Goal: Check status

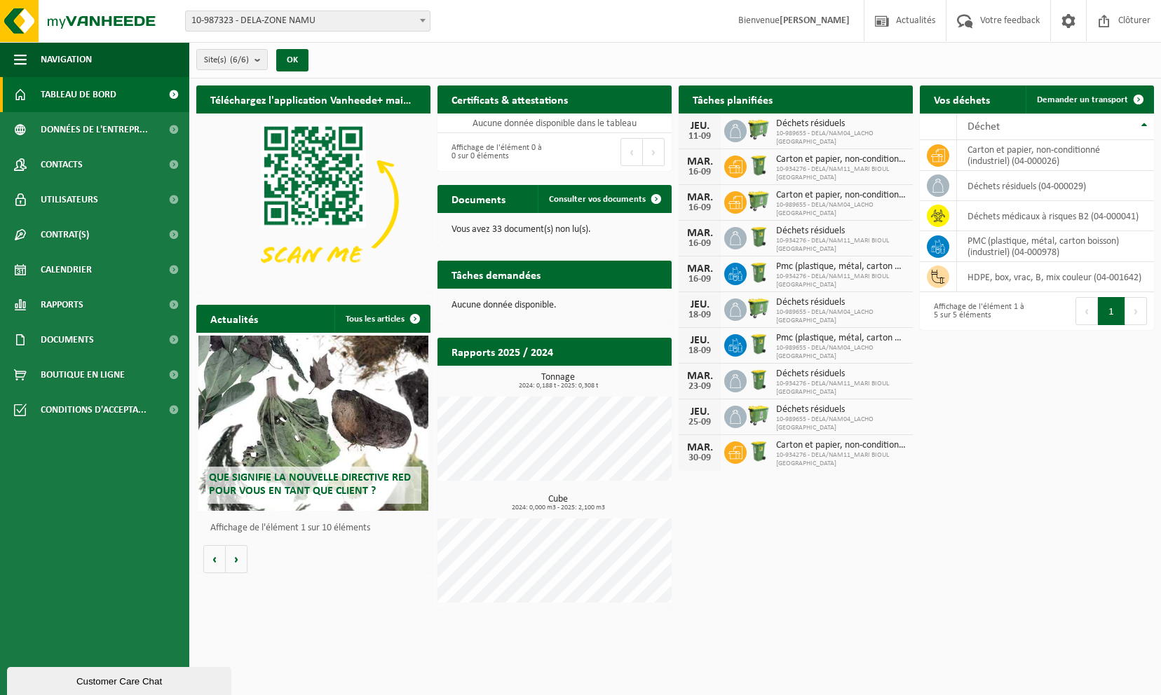
click at [844, 159] on span "Carton et papier, non-conditionné (industriel)" at bounding box center [841, 159] width 130 height 11
click at [172, 231] on span at bounding box center [174, 234] width 32 height 35
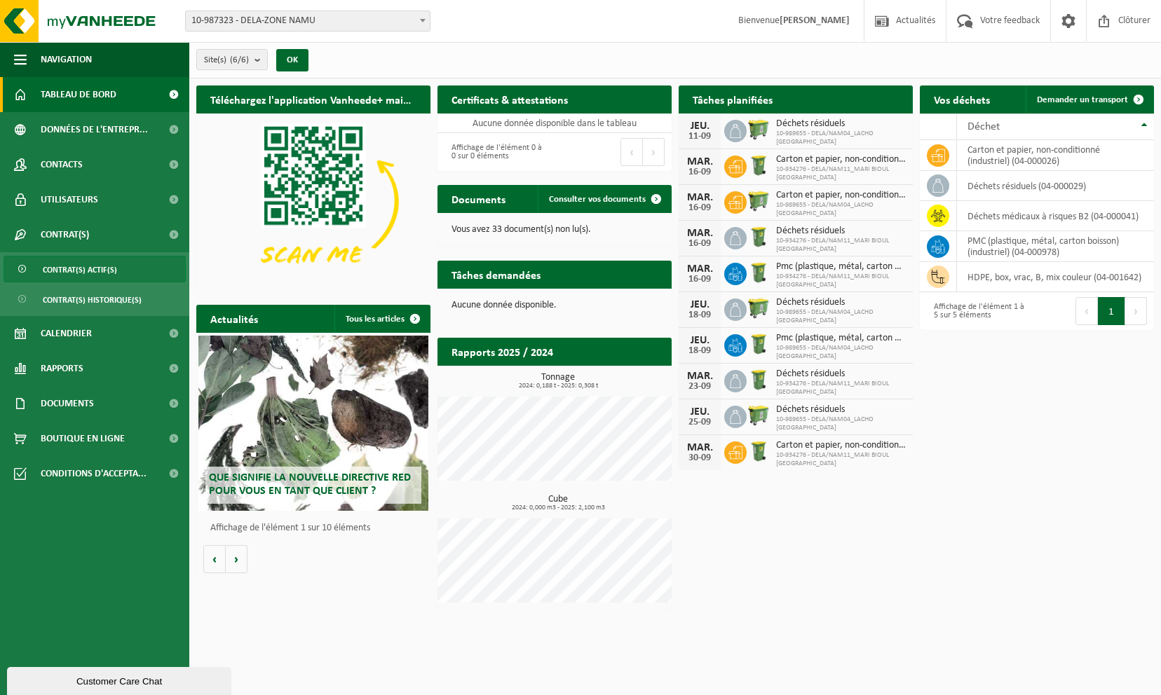
click at [107, 262] on span "Contrat(s) actif(s)" at bounding box center [80, 269] width 74 height 27
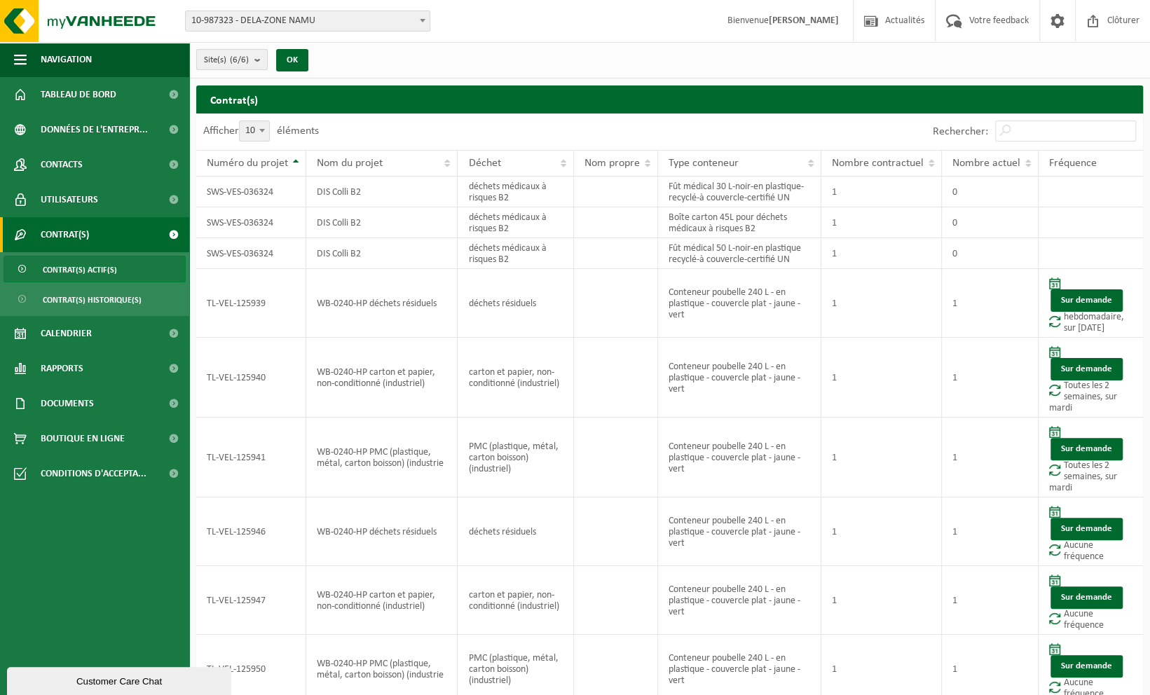
click at [256, 60] on b "submit" at bounding box center [260, 60] width 13 height 20
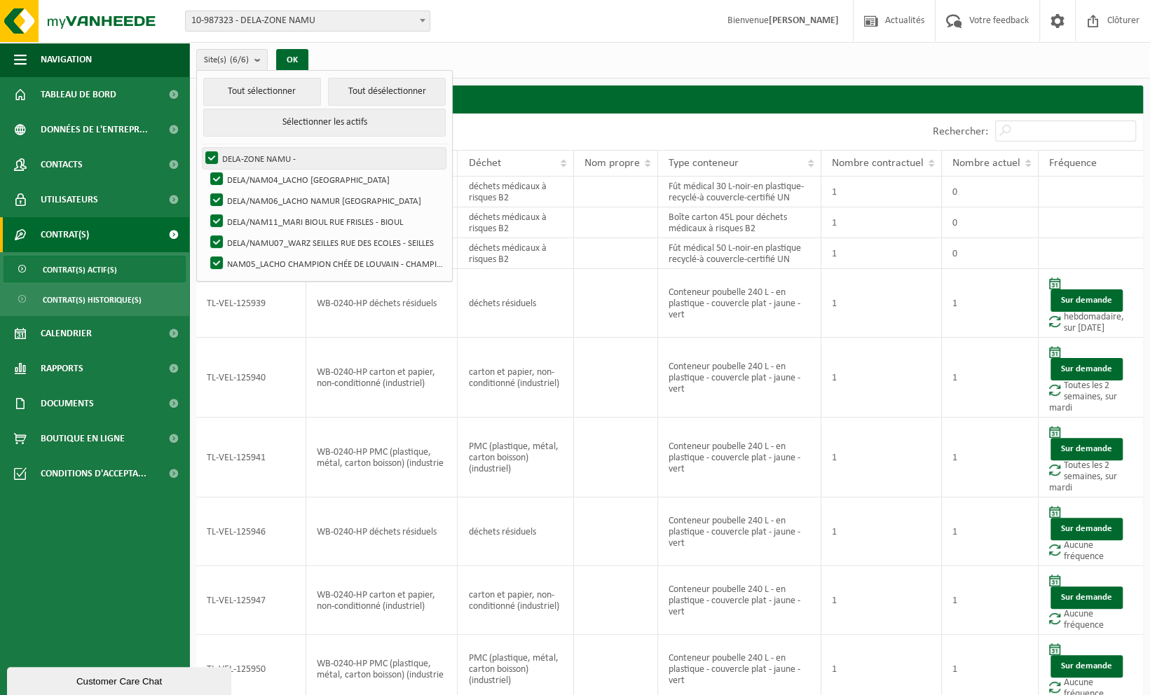
click at [214, 154] on label "DELA-ZONE NAMU -" at bounding box center [324, 158] width 243 height 21
click at [200, 148] on input "DELA-ZONE NAMU -" at bounding box center [200, 147] width 1 height 1
checkbox input "false"
click at [217, 175] on label "DELA/NAM04_LACHO [GEOGRAPHIC_DATA]" at bounding box center [326, 179] width 238 height 21
click at [205, 169] on input "DELA/NAM04_LACHO [GEOGRAPHIC_DATA]" at bounding box center [205, 168] width 1 height 1
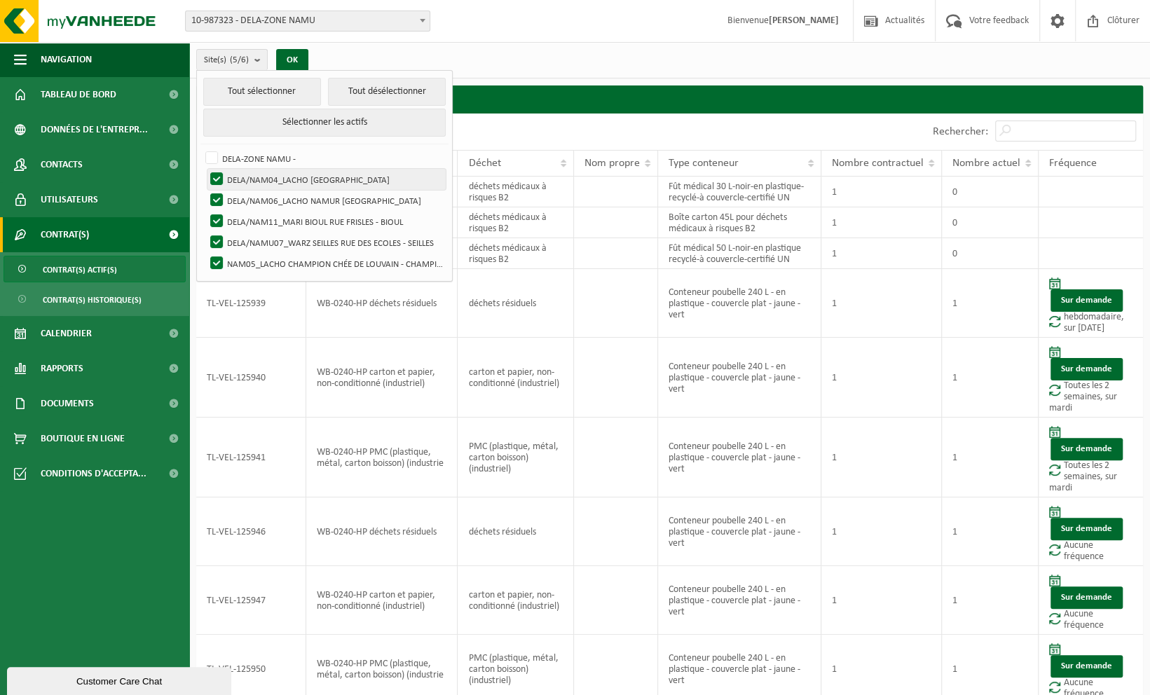
checkbox input "false"
drag, startPoint x: 218, startPoint y: 186, endPoint x: 218, endPoint y: 205, distance: 18.9
click at [218, 189] on ul "Tout sélectionner Tout désélectionner Sélectionner les actifs DELA-ZONE NAMU - …" at bounding box center [324, 176] width 255 height 210
click at [218, 203] on label "DELA/NAM06_LACHO NAMUR [GEOGRAPHIC_DATA]" at bounding box center [326, 200] width 238 height 21
click at [205, 190] on input "DELA/NAM06_LACHO NAMUR [GEOGRAPHIC_DATA]" at bounding box center [205, 189] width 1 height 1
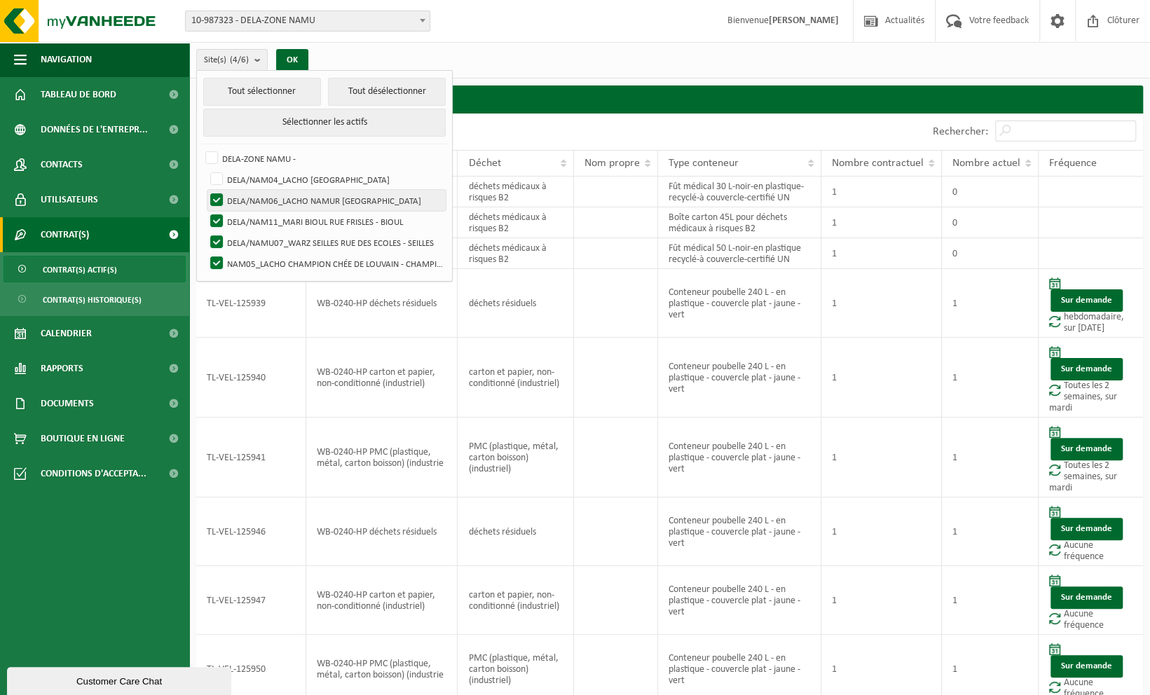
checkbox input "false"
click at [213, 213] on label "DELA/NAM11_MARI BIOUL RUE FRISLES - BIOUL" at bounding box center [326, 221] width 238 height 21
click at [205, 211] on input "DELA/NAM11_MARI BIOUL RUE FRISLES - BIOUL" at bounding box center [205, 210] width 1 height 1
checkbox input "false"
click at [217, 232] on label "DELA/NAMU07_WARZ SEILLES RUE DES ECOLES - SEILLES" at bounding box center [326, 242] width 238 height 21
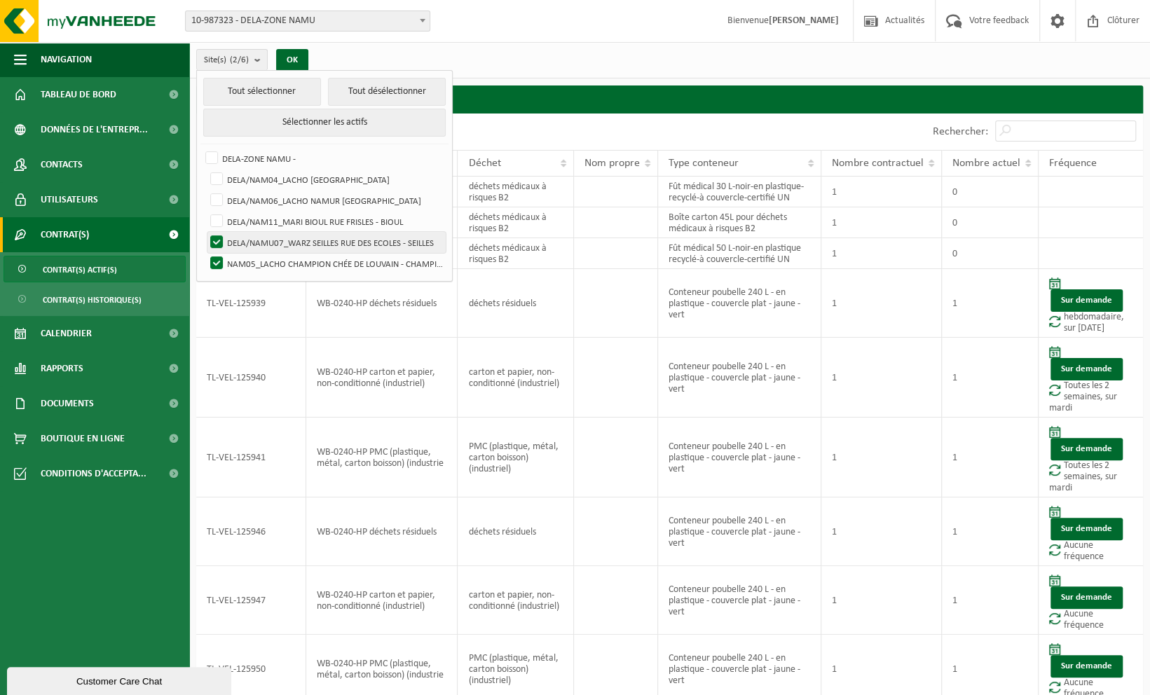
click at [205, 232] on input "DELA/NAMU07_WARZ SEILLES RUE DES ECOLES - SEILLES" at bounding box center [205, 231] width 1 height 1
checkbox input "false"
click at [214, 256] on label "NAM05_LACHO CHAMPION CHÉE DE LOUVAIN - CHAMPION" at bounding box center [326, 263] width 238 height 21
click at [205, 253] on input "NAM05_LACHO CHAMPION CHÉE DE LOUVAIN - CHAMPION" at bounding box center [205, 252] width 1 height 1
checkbox input "false"
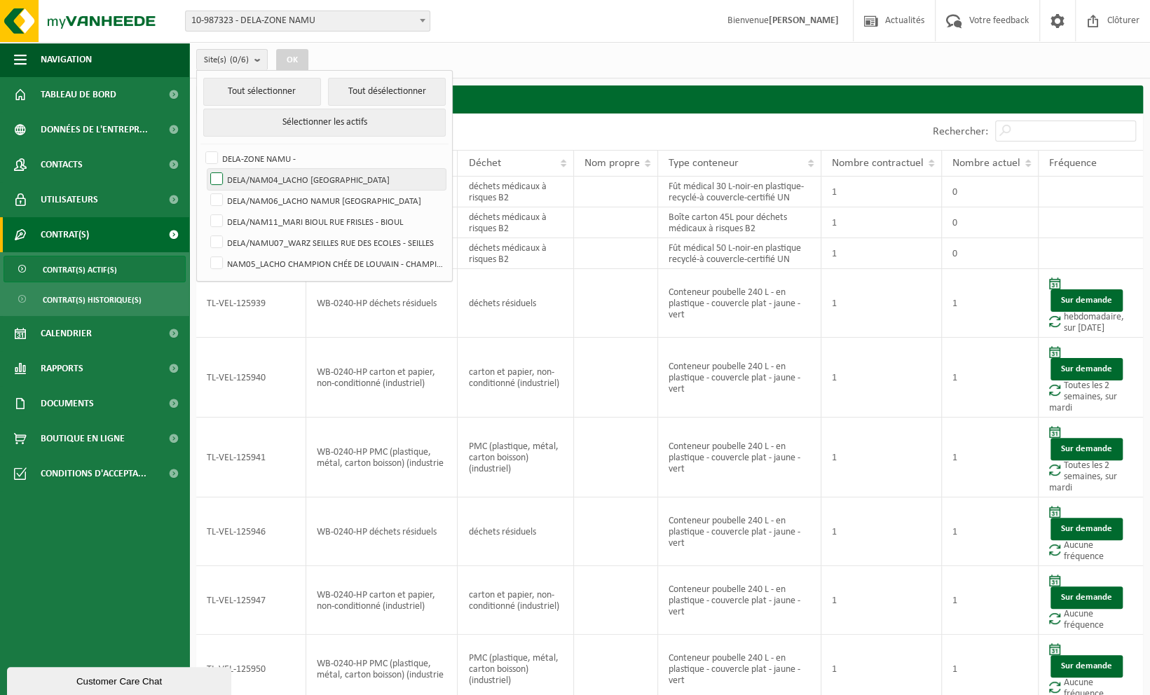
click at [384, 179] on label "DELA/NAM04_LACHO [GEOGRAPHIC_DATA]" at bounding box center [326, 179] width 238 height 21
click at [205, 169] on input "DELA/NAM04_LACHO [GEOGRAPHIC_DATA]" at bounding box center [205, 168] width 1 height 1
checkbox input "true"
click at [596, 50] on div "Site(s) (1/6) Tout sélectionner Tout désélectionner Sélectionner les actifs DEL…" at bounding box center [669, 60] width 961 height 36
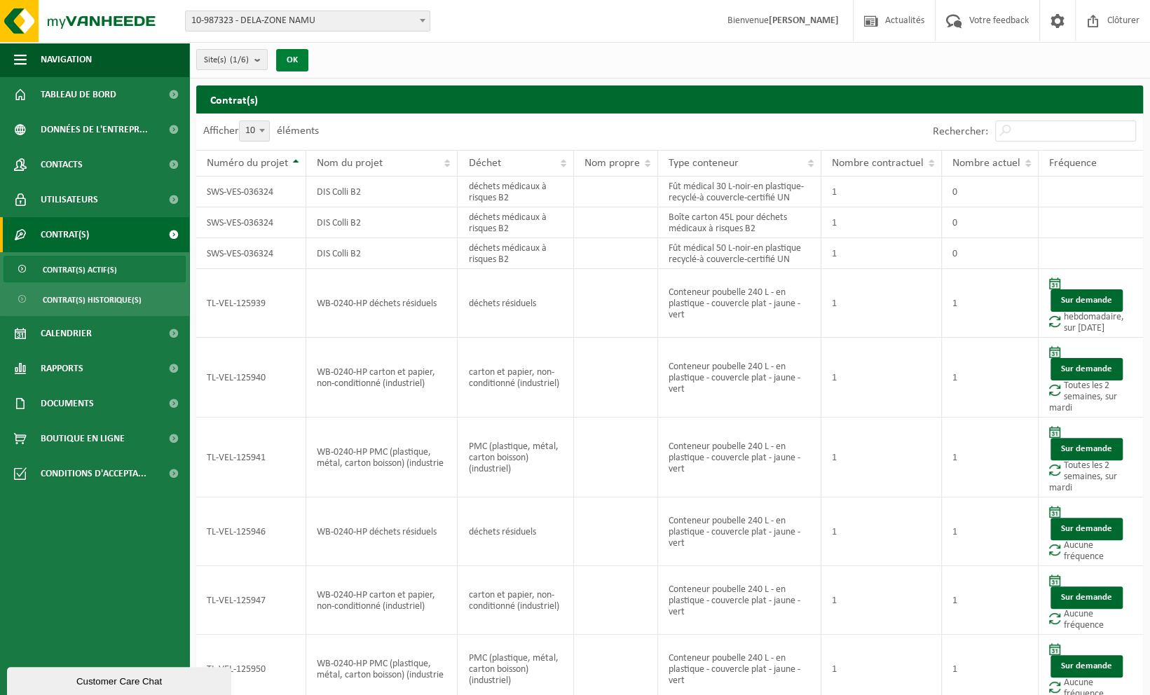
click at [290, 57] on button "OK" at bounding box center [292, 60] width 32 height 22
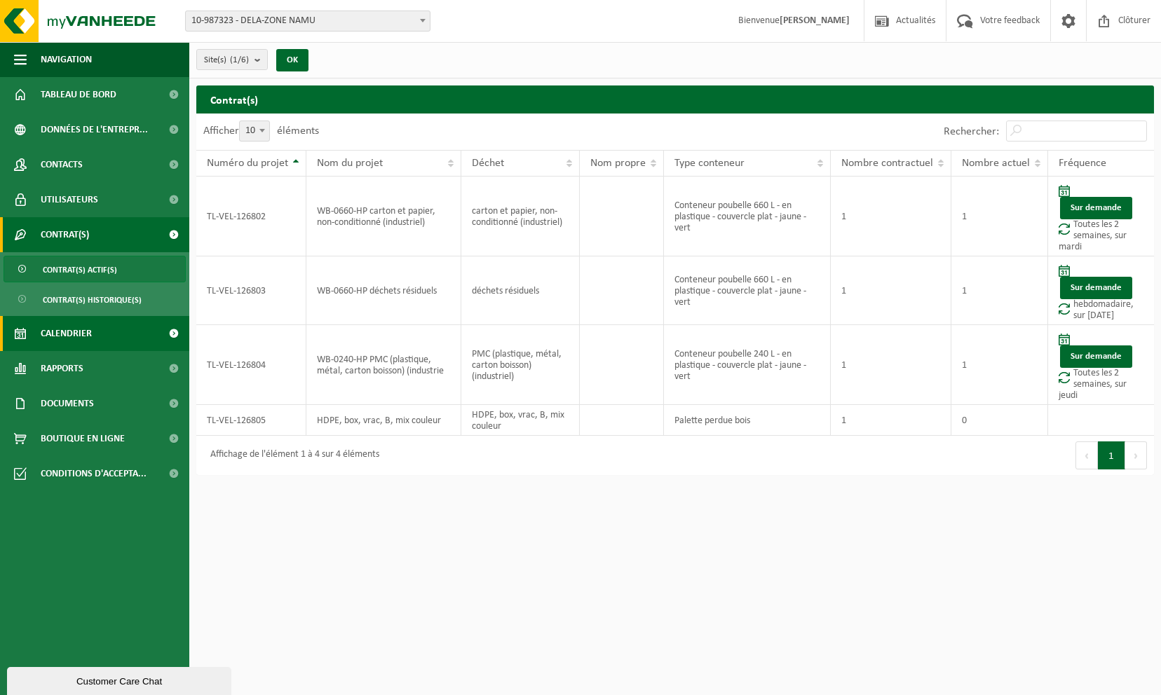
click at [85, 329] on span "Calendrier" at bounding box center [66, 333] width 51 height 35
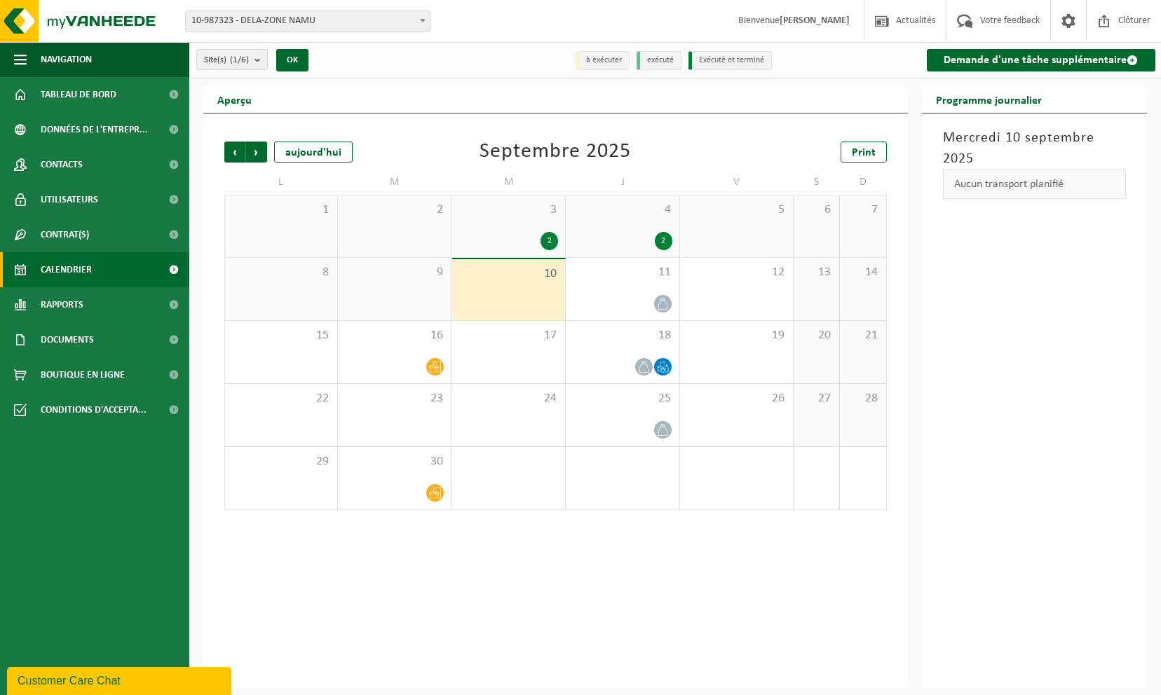
click at [516, 206] on span "3" at bounding box center [508, 210] width 99 height 15
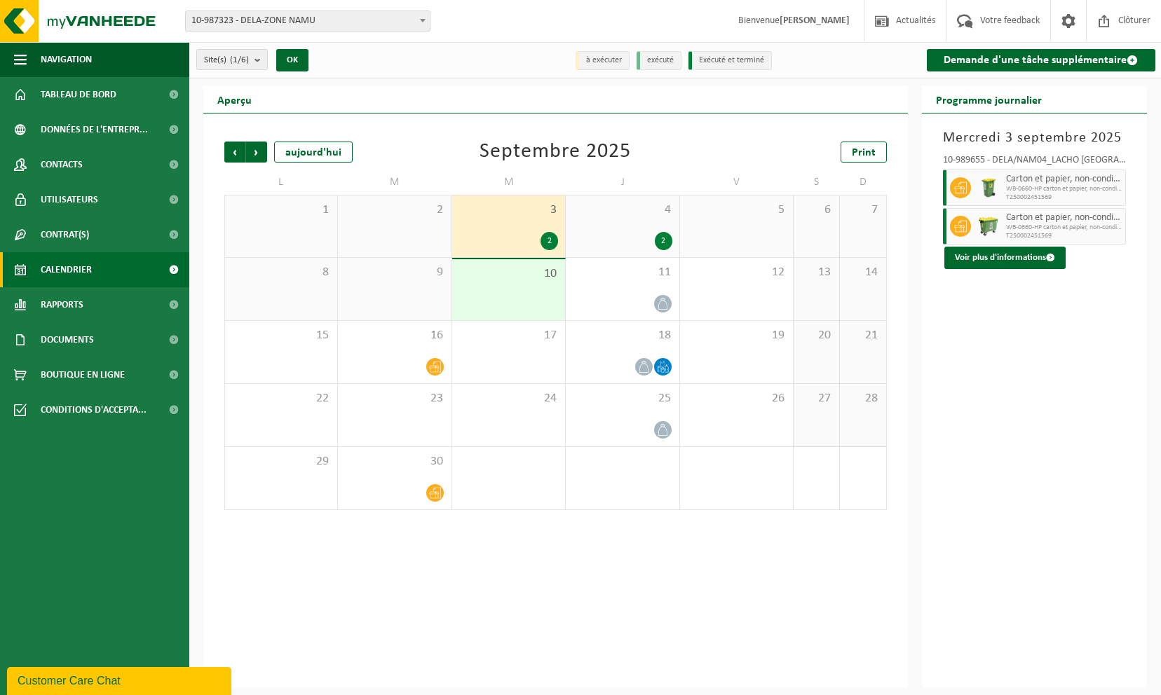
click at [659, 217] on span "4" at bounding box center [622, 210] width 99 height 15
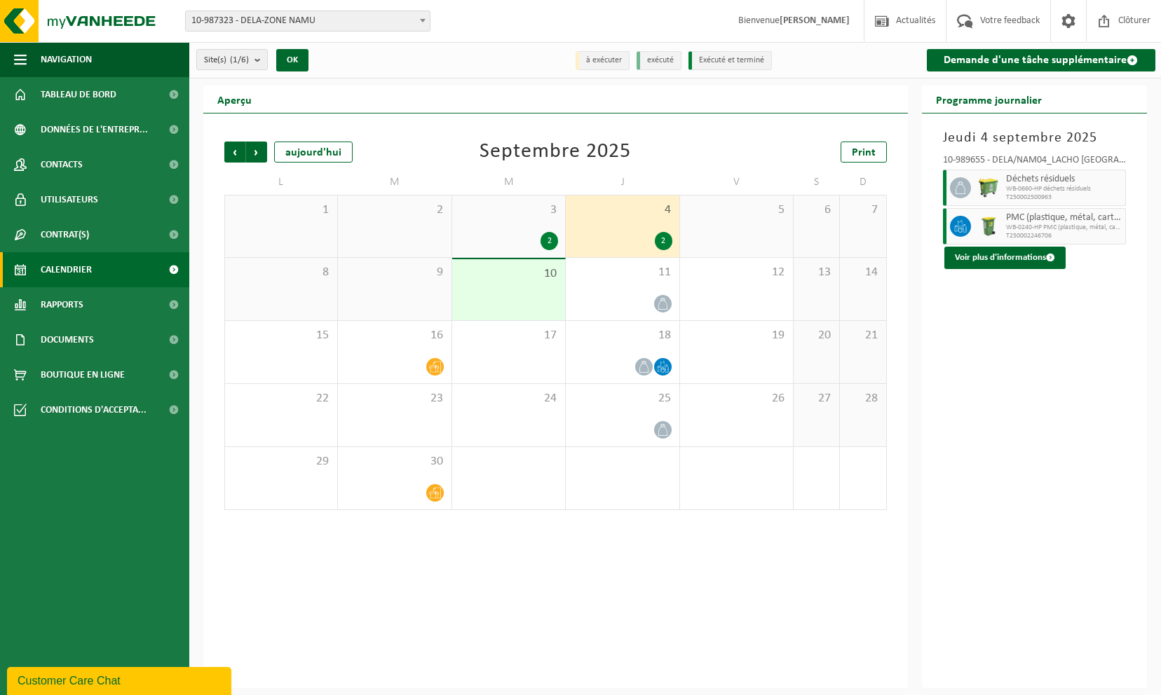
click at [512, 219] on div "3 2" at bounding box center [508, 227] width 113 height 62
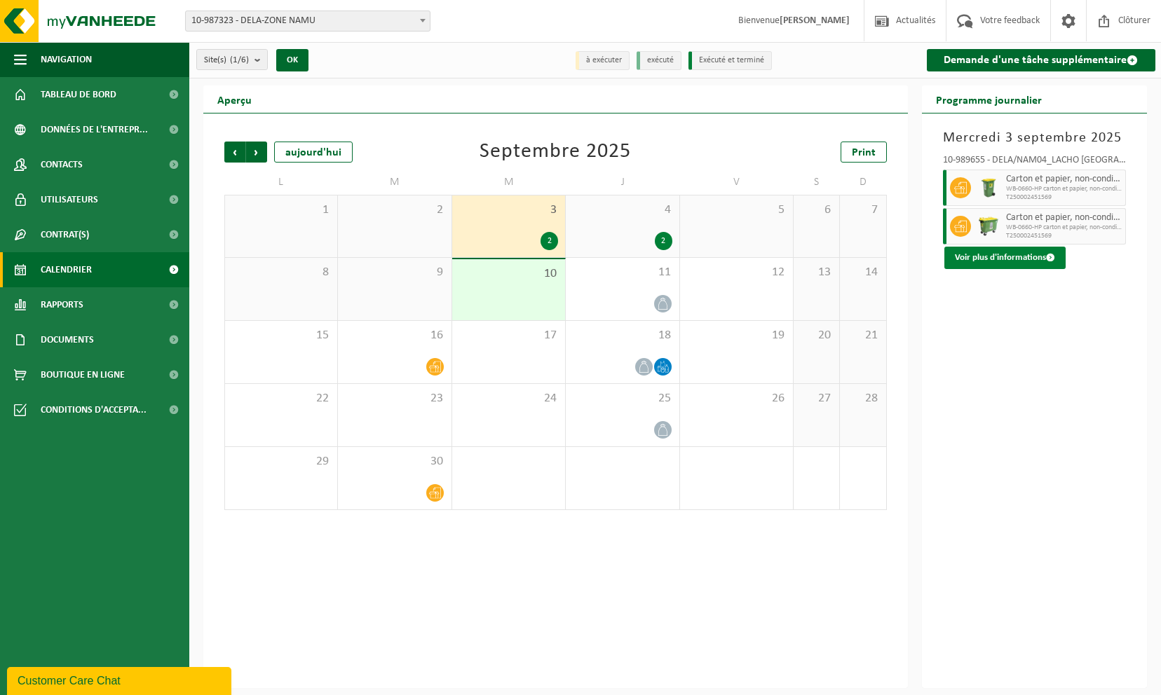
click at [987, 259] on button "Voir plus d'informations" at bounding box center [1004, 258] width 121 height 22
